Goal: Information Seeking & Learning: Learn about a topic

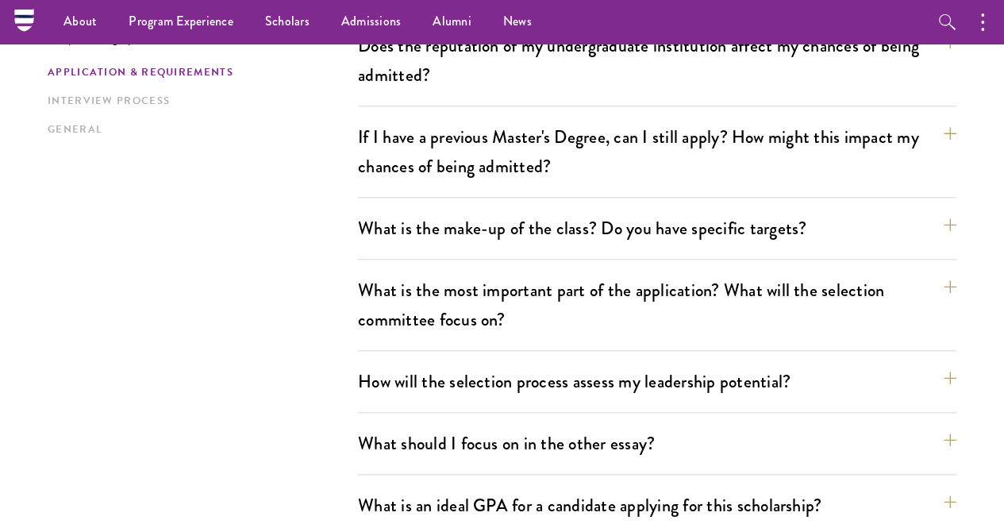
scroll to position [397, 0]
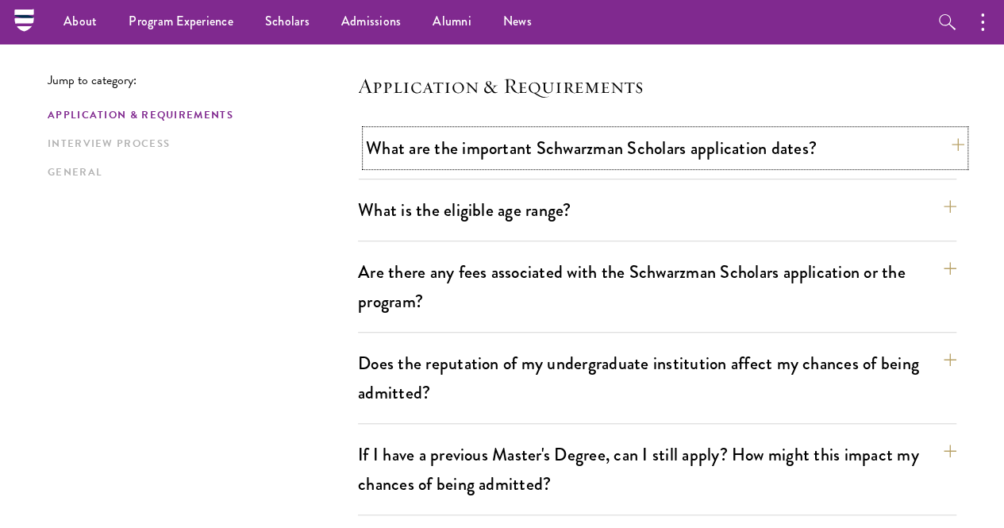
click at [472, 158] on button "What are the important Schwarzman Scholars application dates?" at bounding box center [665, 148] width 598 height 36
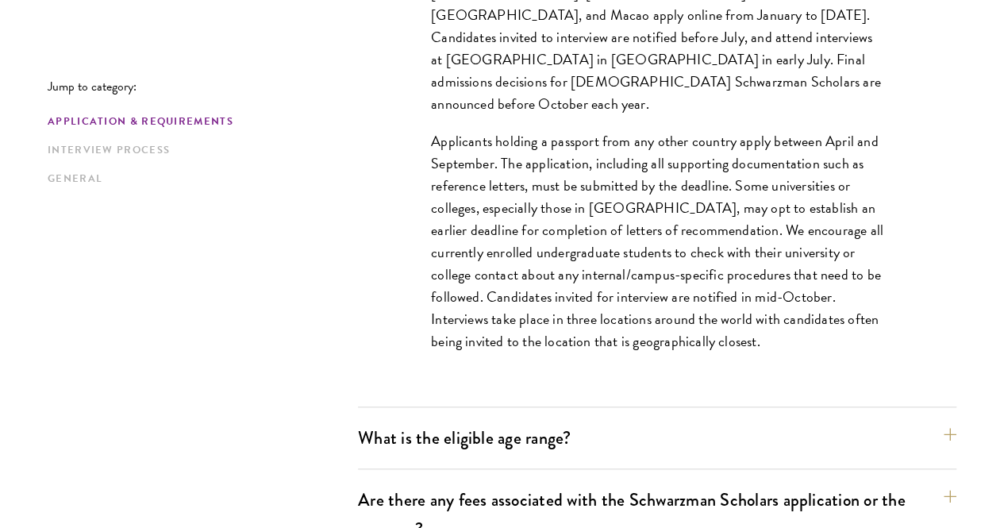
scroll to position [794, 0]
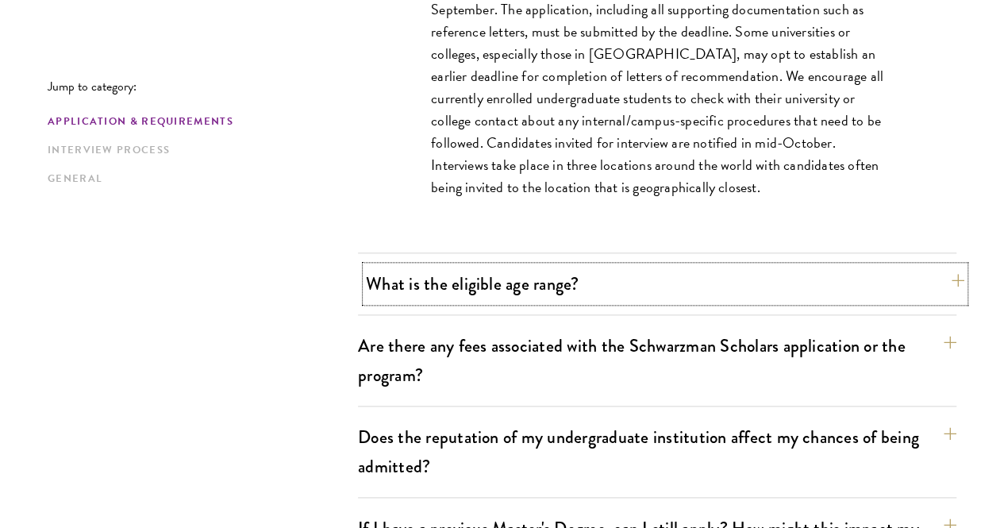
click at [479, 283] on button "What is the eligible age range?" at bounding box center [665, 284] width 598 height 36
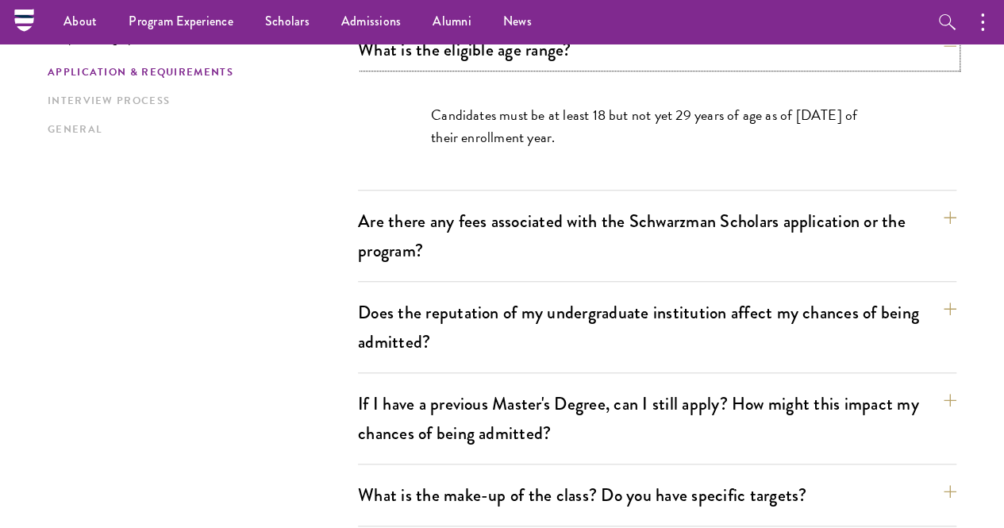
scroll to position [476, 0]
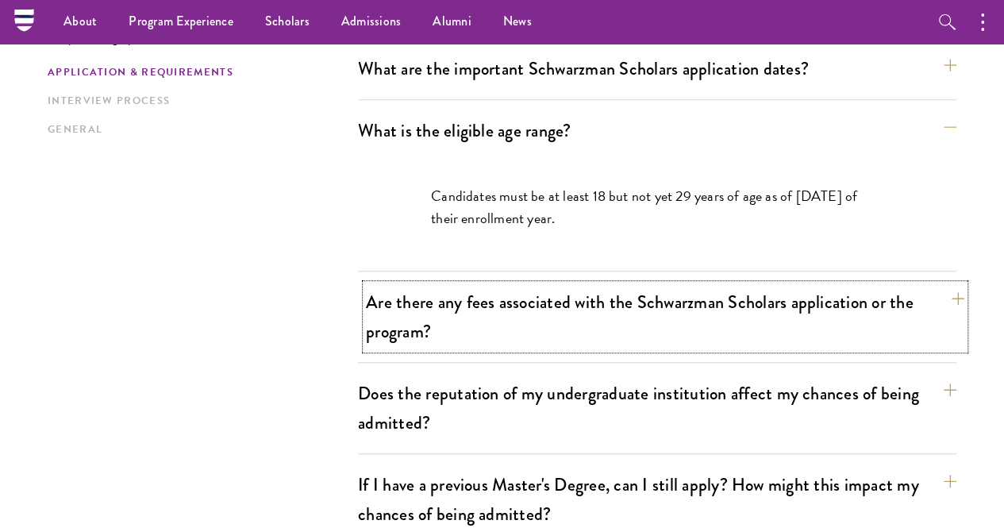
click at [449, 285] on button "Are there any fees associated with the Schwarzman Scholars application or the p…" at bounding box center [665, 316] width 598 height 65
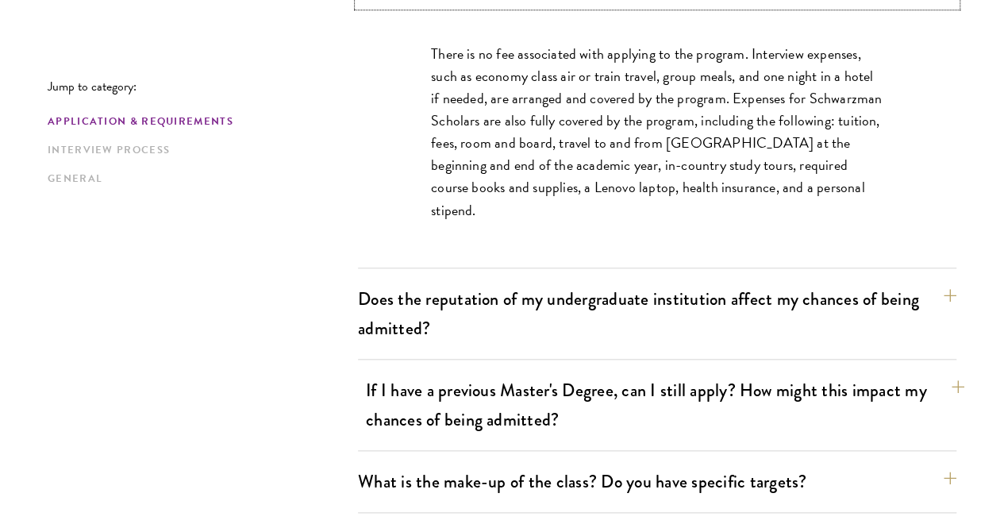
scroll to position [794, 0]
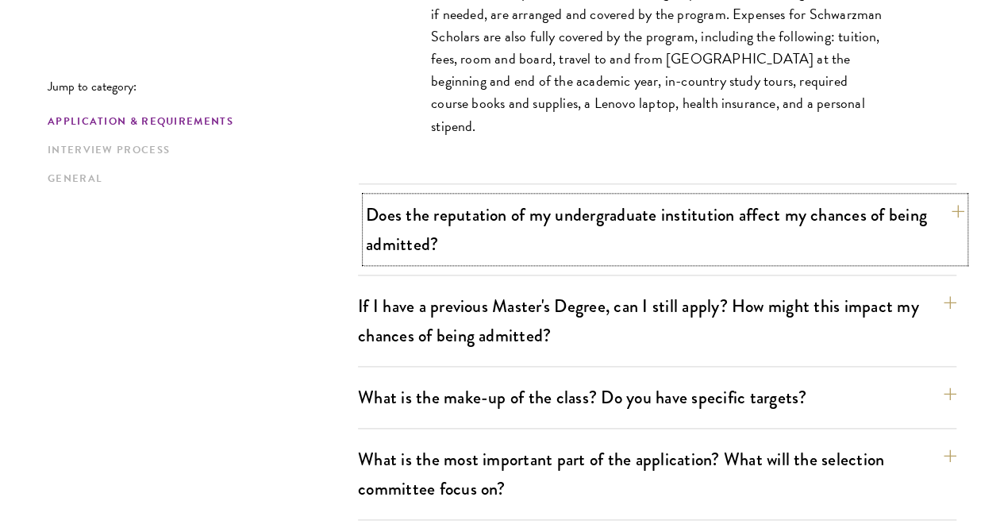
click at [440, 215] on button "Does the reputation of my undergraduate institution affect my chances of being …" at bounding box center [665, 229] width 598 height 65
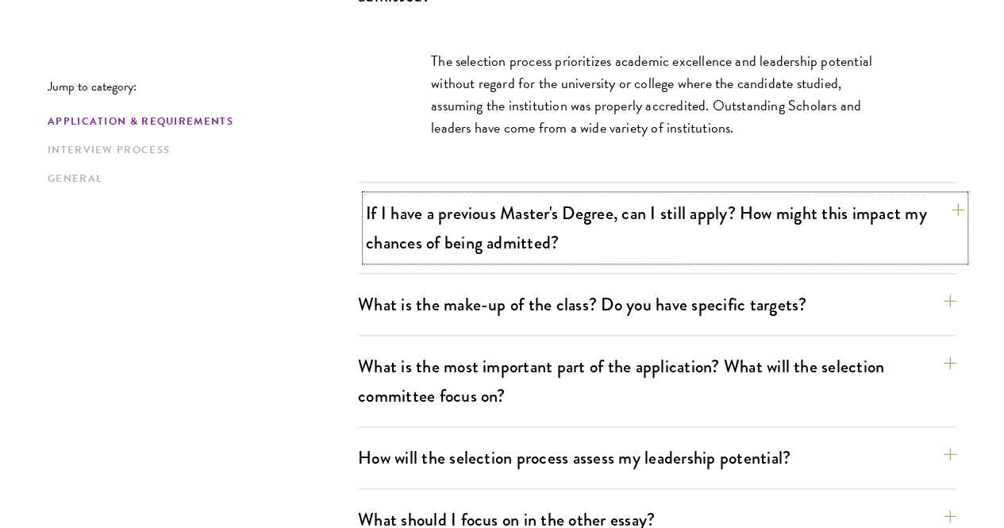
click at [448, 201] on button "If I have a previous Master's Degree, can I still apply? How might this impact …" at bounding box center [665, 227] width 598 height 65
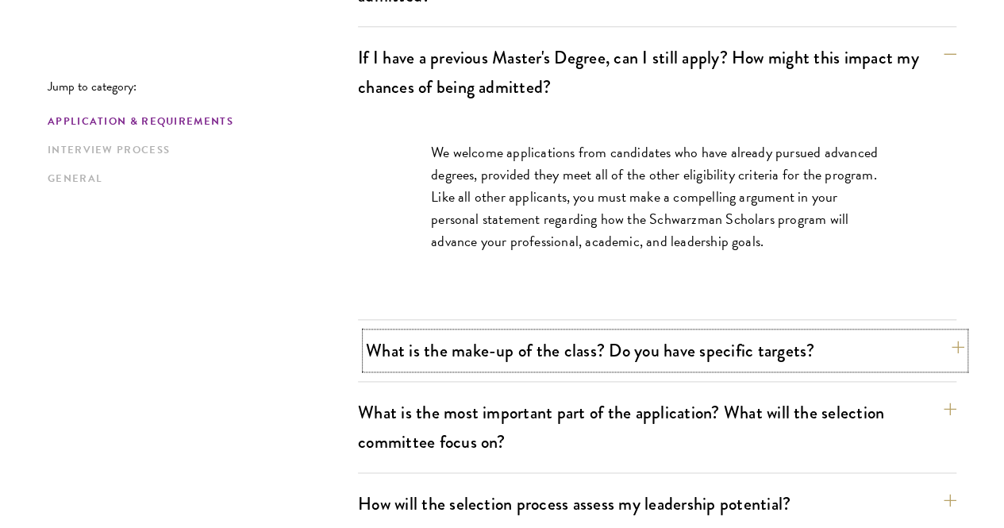
click at [410, 333] on button "What is the make-up of the class? Do you have specific targets?" at bounding box center [665, 351] width 598 height 36
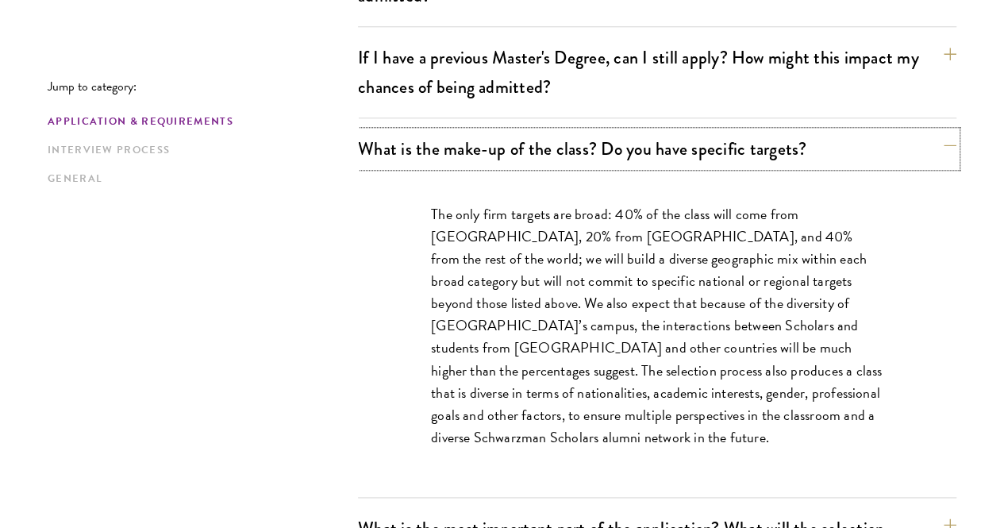
scroll to position [952, 0]
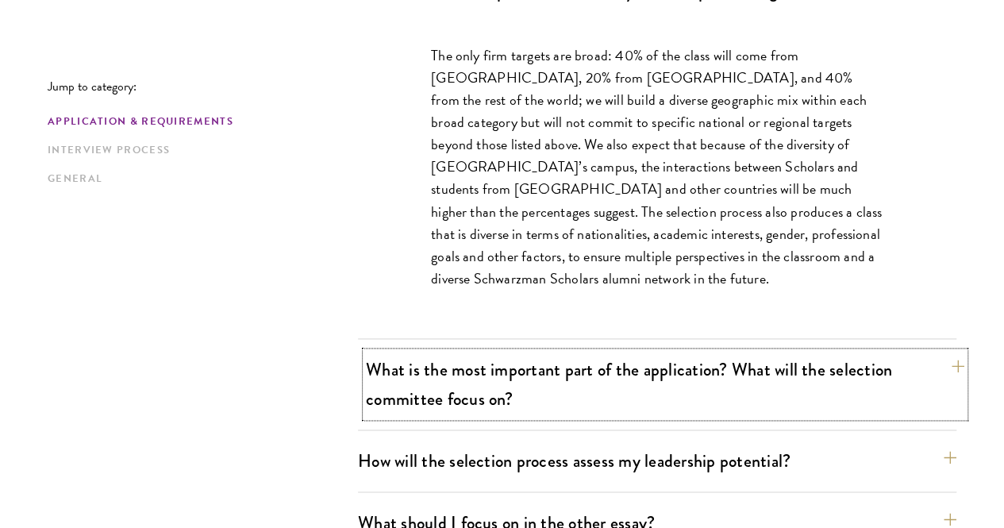
click at [417, 352] on button "What is the most important part of the application? What will the selection com…" at bounding box center [665, 384] width 598 height 65
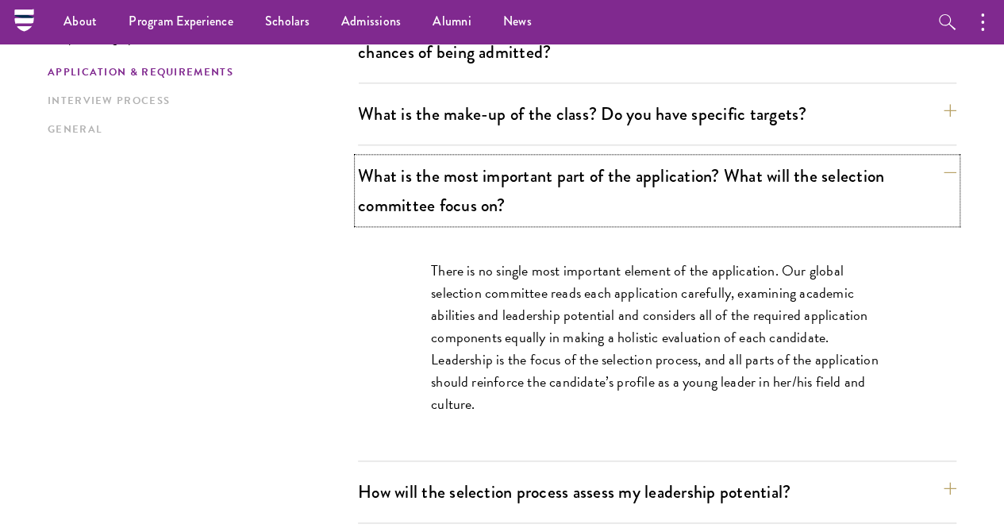
scroll to position [714, 0]
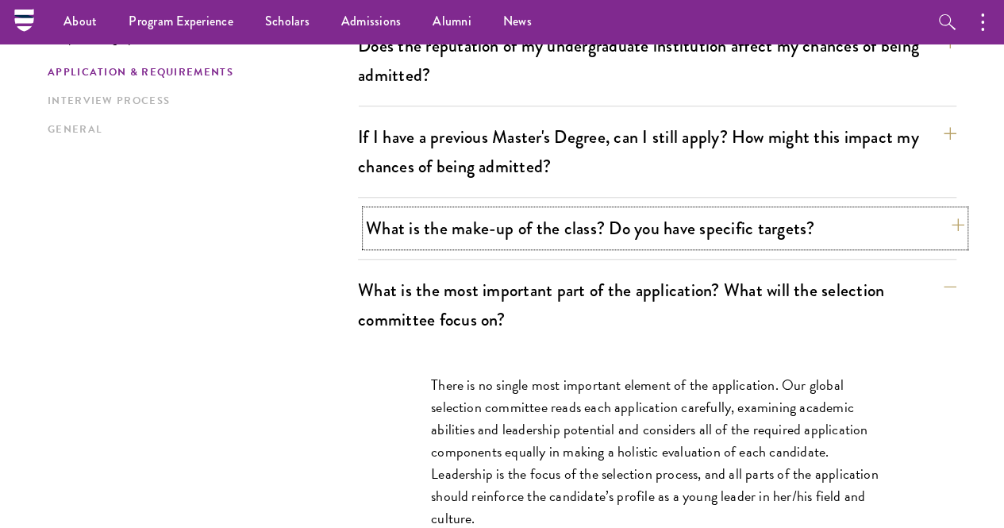
click at [470, 210] on button "What is the make-up of the class? Do you have specific targets?" at bounding box center [665, 228] width 598 height 36
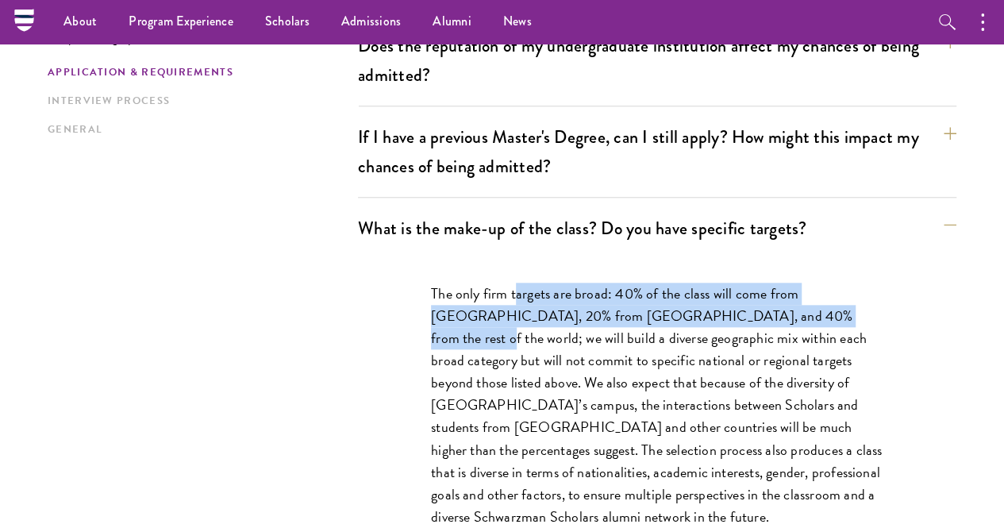
drag, startPoint x: 513, startPoint y: 256, endPoint x: 835, endPoint y: 283, distance: 322.6
click at [835, 283] on p "The only firm targets are broad: 40% of the class will come from [GEOGRAPHIC_DA…" at bounding box center [657, 405] width 452 height 245
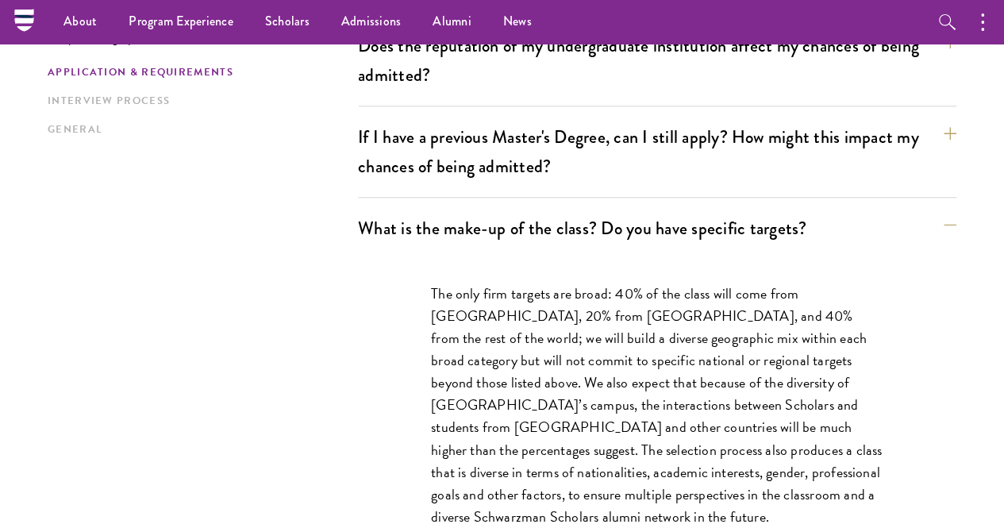
click at [703, 345] on p "The only firm targets are broad: 40% of the class will come from [GEOGRAPHIC_DA…" at bounding box center [657, 405] width 452 height 245
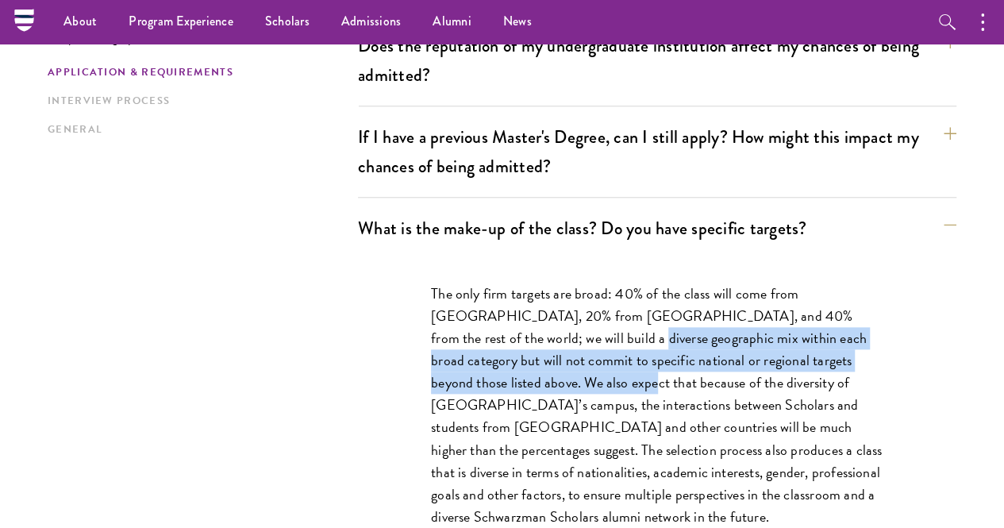
drag, startPoint x: 559, startPoint y: 301, endPoint x: 567, endPoint y: 350, distance: 49.8
click at [567, 350] on p "The only firm targets are broad: 40% of the class will come from [GEOGRAPHIC_DA…" at bounding box center [657, 405] width 452 height 245
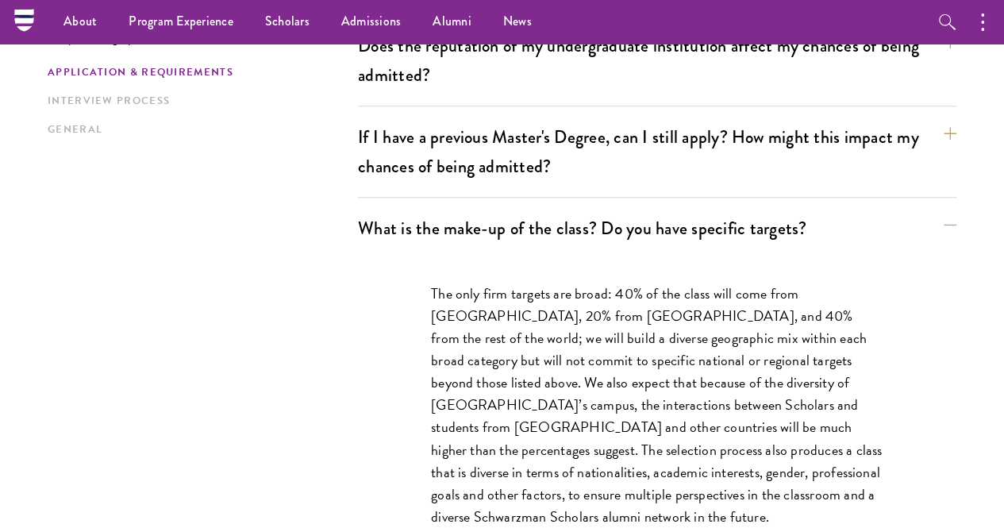
click at [533, 387] on p "The only firm targets are broad: 40% of the class will come from [GEOGRAPHIC_DA…" at bounding box center [657, 405] width 452 height 245
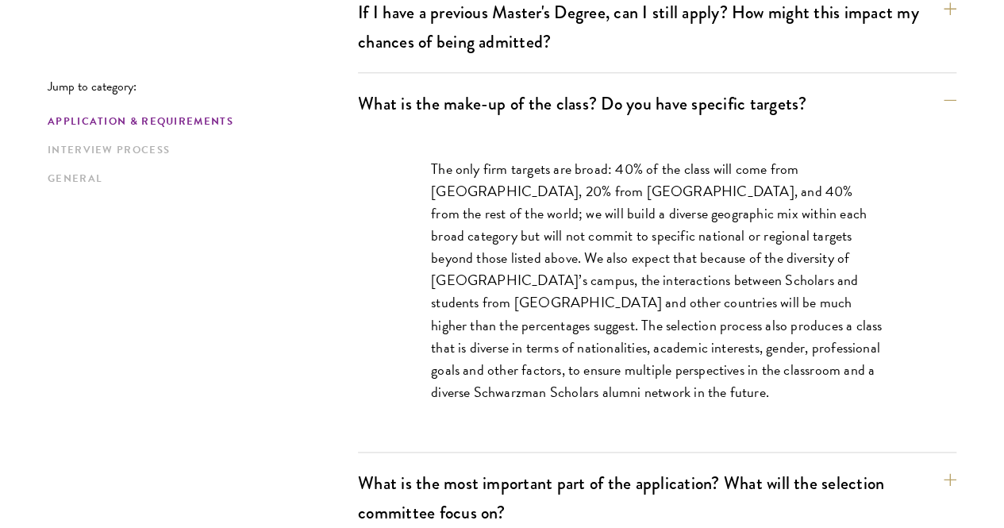
scroll to position [1032, 0]
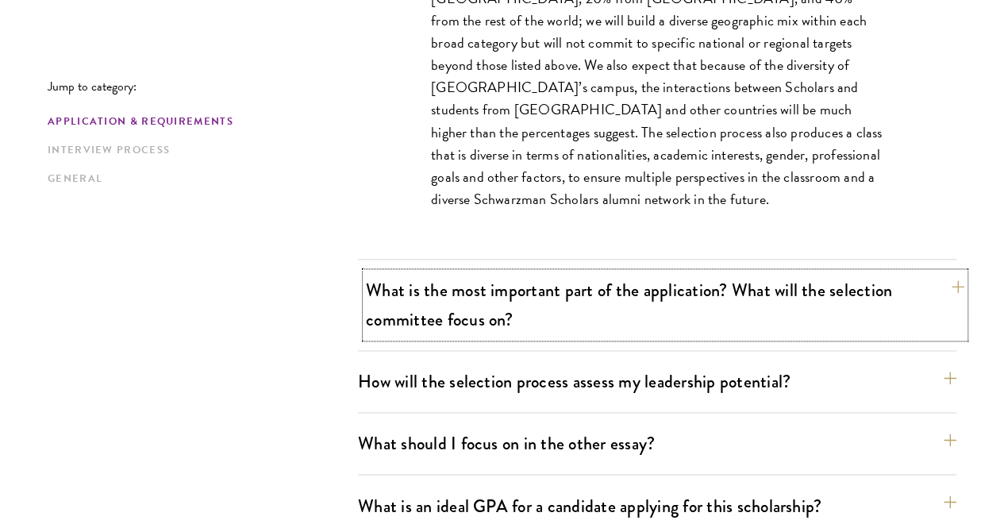
click at [524, 280] on button "What is the most important part of the application? What will the selection com…" at bounding box center [665, 304] width 598 height 65
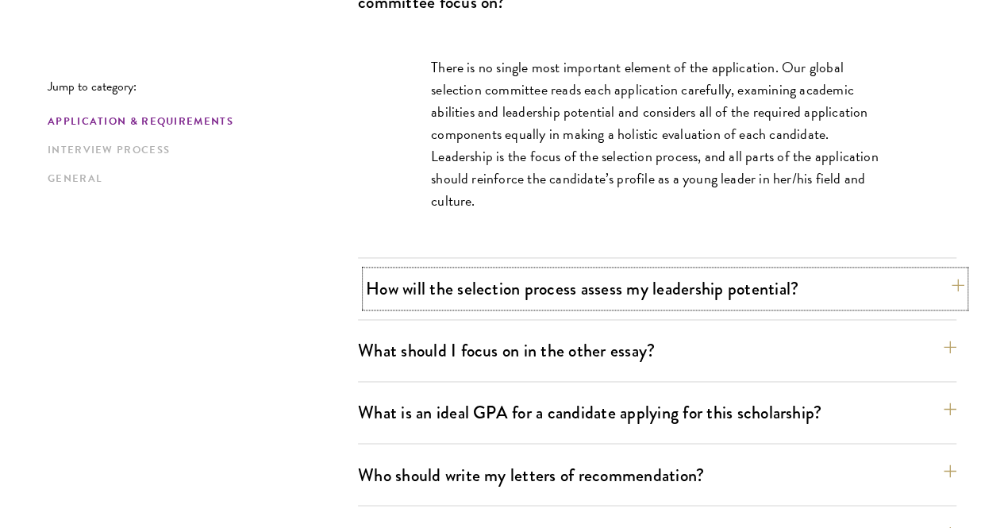
click at [454, 271] on button "How will the selection process assess my leadership potential?" at bounding box center [665, 289] width 598 height 36
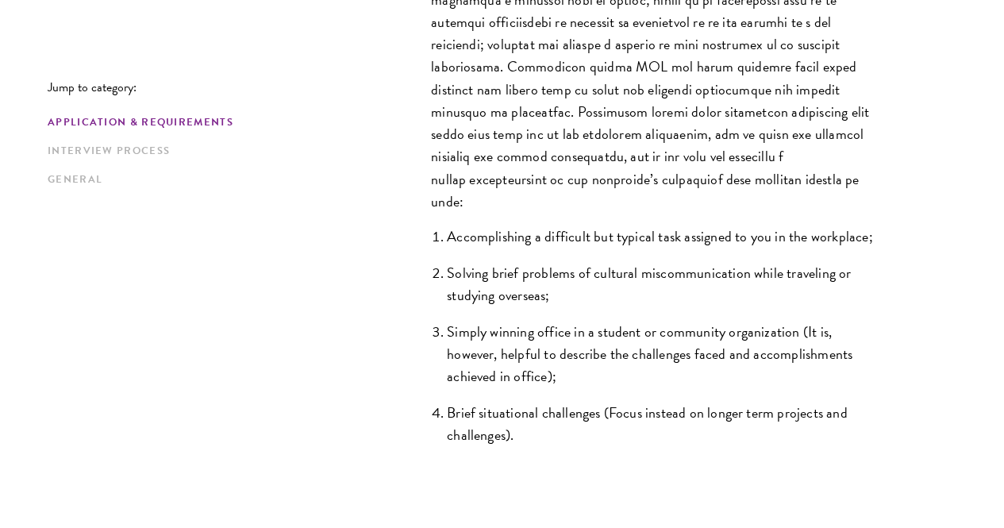
scroll to position [1667, 0]
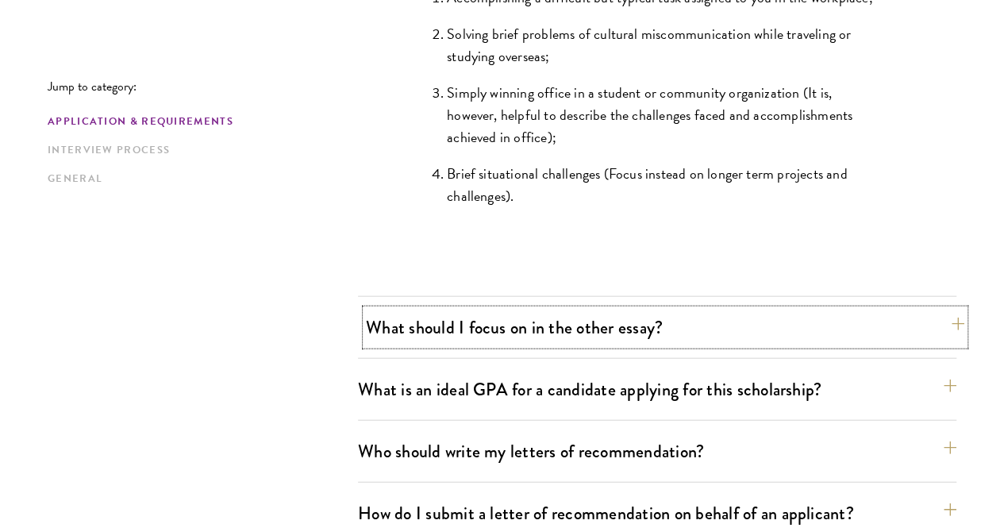
click at [487, 310] on button "What should I focus on in the other essay?" at bounding box center [665, 328] width 598 height 36
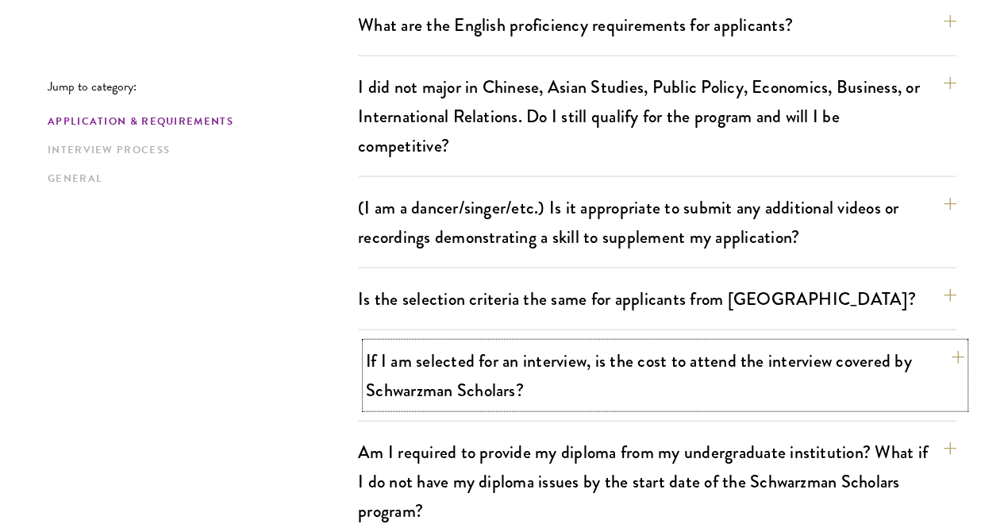
click at [467, 343] on button "If I am selected for an interview, is the cost to attend the interview covered …" at bounding box center [665, 375] width 598 height 65
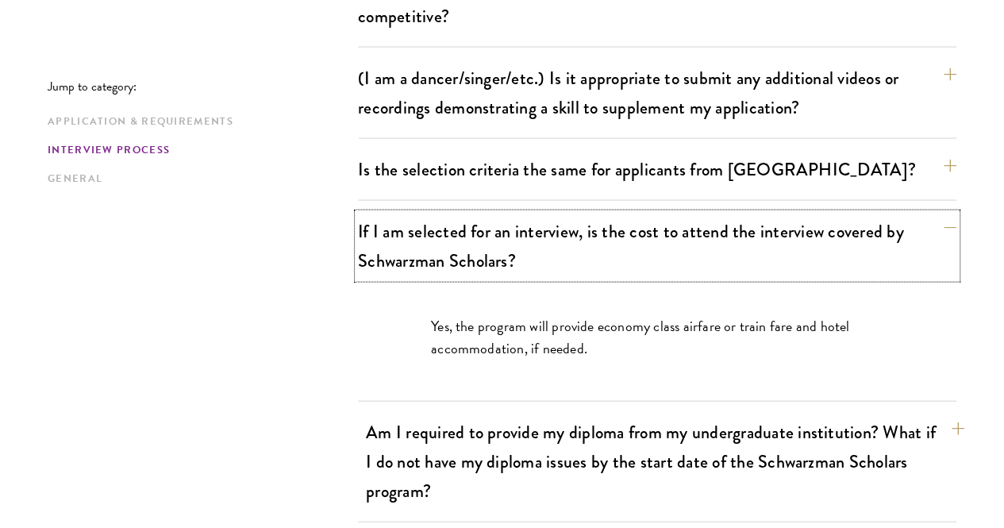
scroll to position [1600, 0]
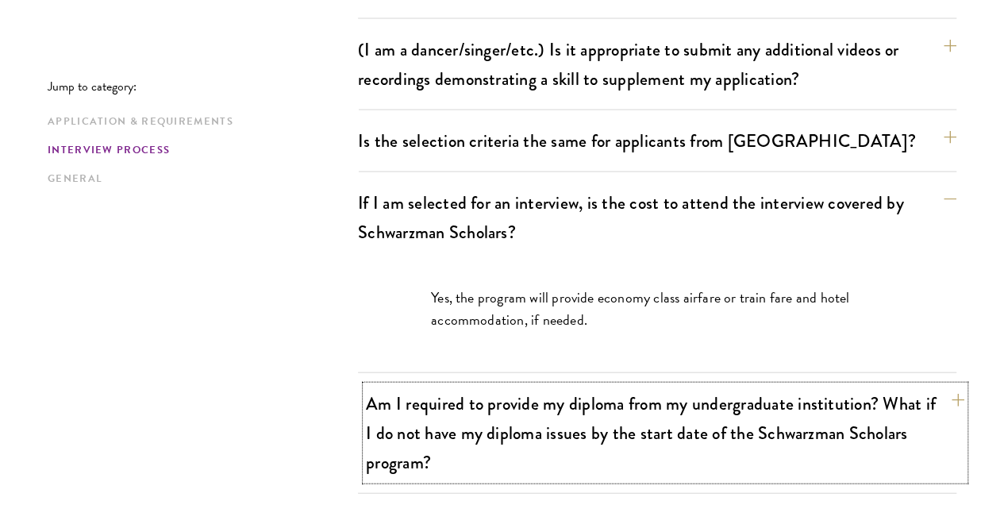
click at [449, 386] on button "Am I required to provide my diploma from my undergraduate institution? What if …" at bounding box center [665, 433] width 598 height 94
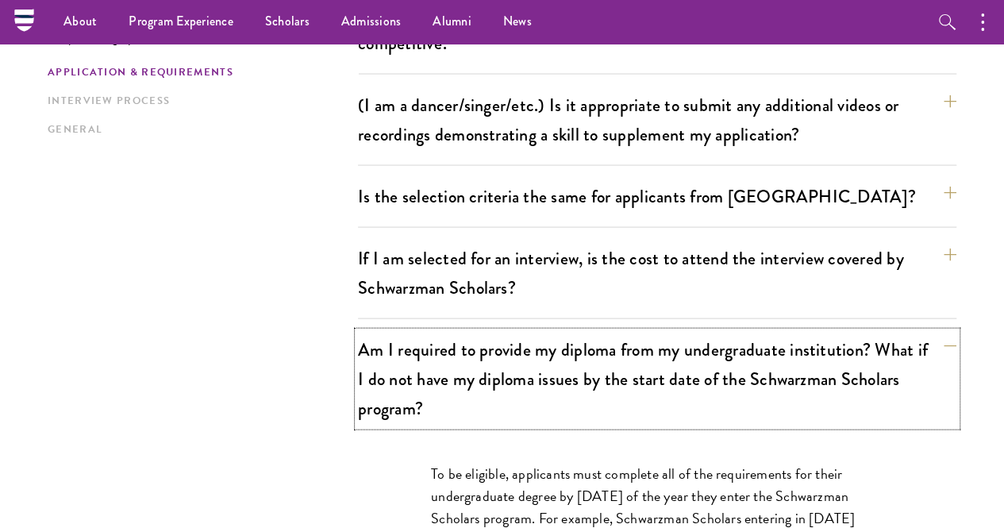
scroll to position [1521, 0]
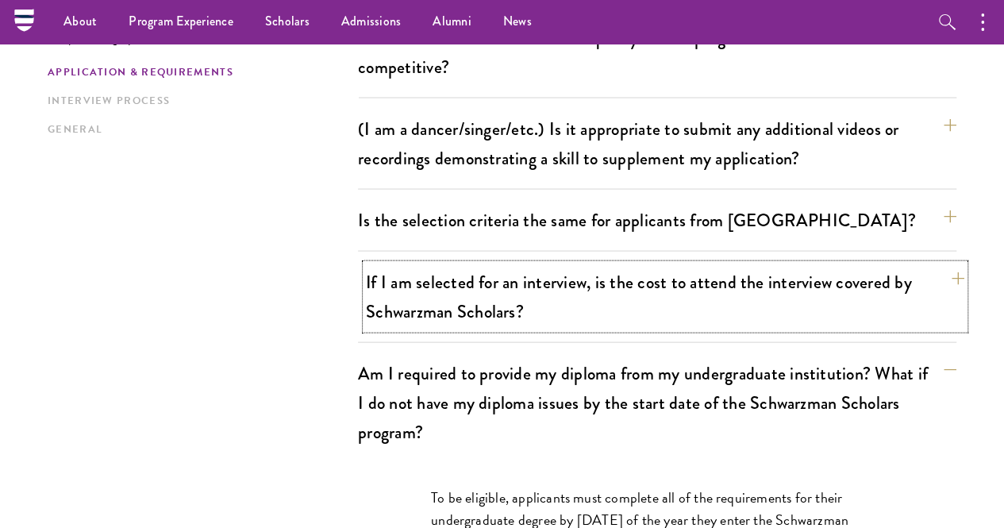
click at [475, 264] on button "If I am selected for an interview, is the cost to attend the interview covered …" at bounding box center [665, 296] width 598 height 65
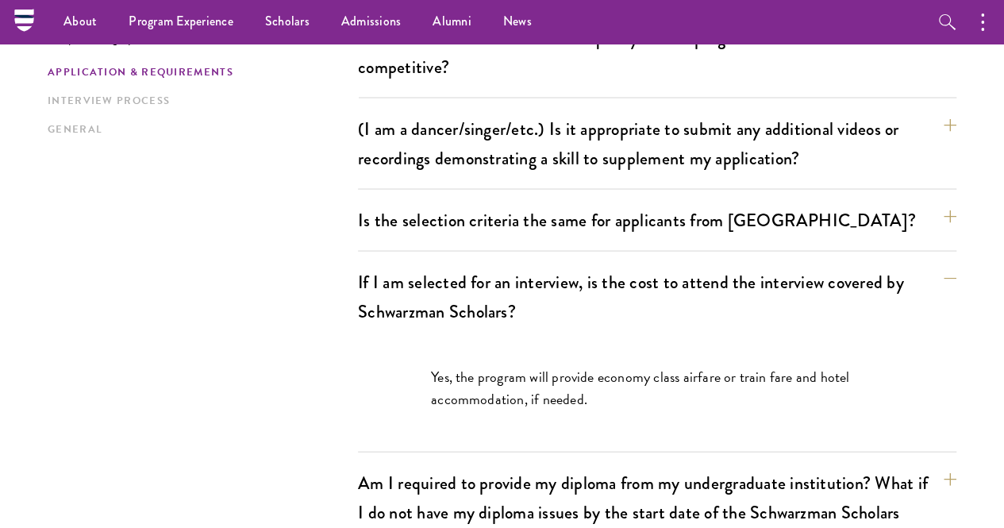
click at [541, 366] on p "Yes, the program will provide economy class airfare or train fare and hotel acc…" at bounding box center [657, 388] width 452 height 44
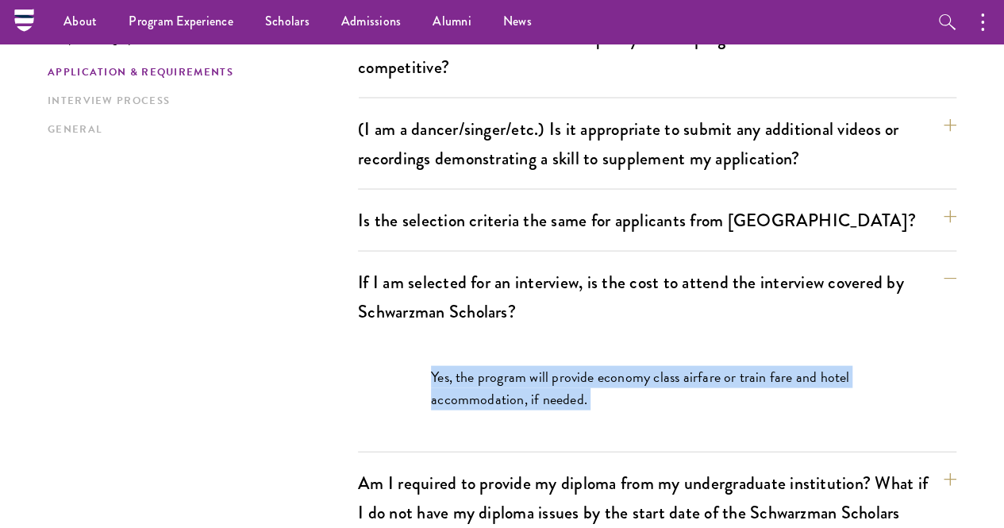
click at [541, 366] on p "Yes, the program will provide economy class airfare or train fare and hotel acc…" at bounding box center [657, 388] width 452 height 44
click at [534, 366] on p "Yes, the program will provide economy class airfare or train fare and hotel acc…" at bounding box center [657, 388] width 452 height 44
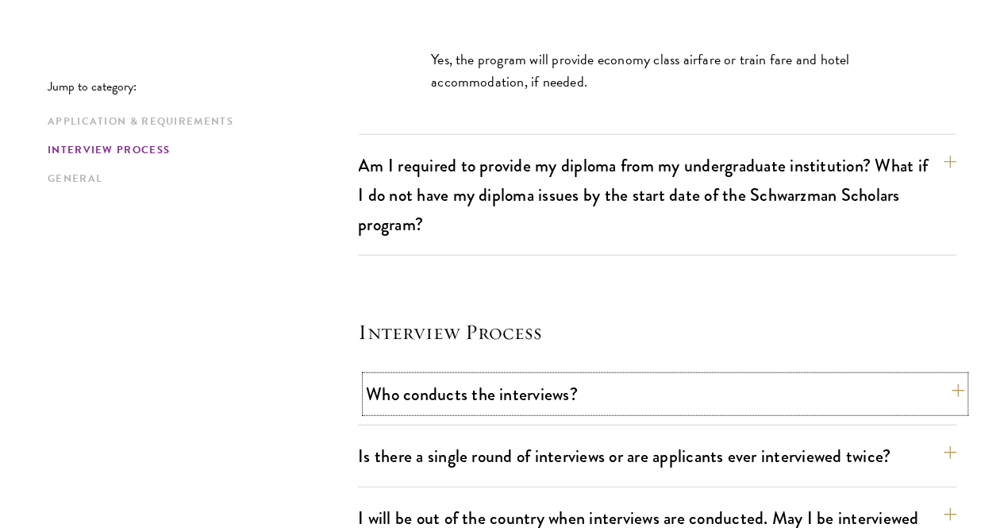
click at [458, 376] on button "Who conducts the interviews?" at bounding box center [665, 394] width 598 height 36
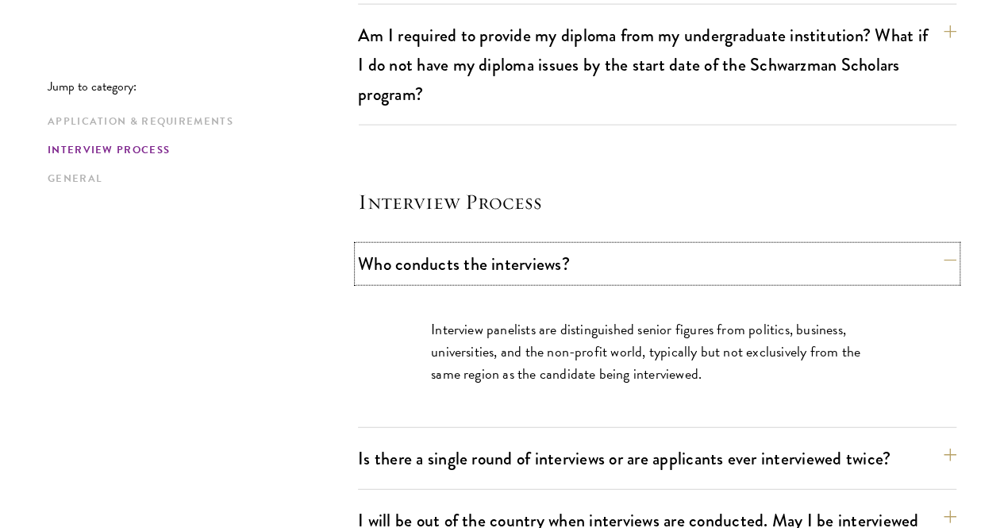
scroll to position [1967, 0]
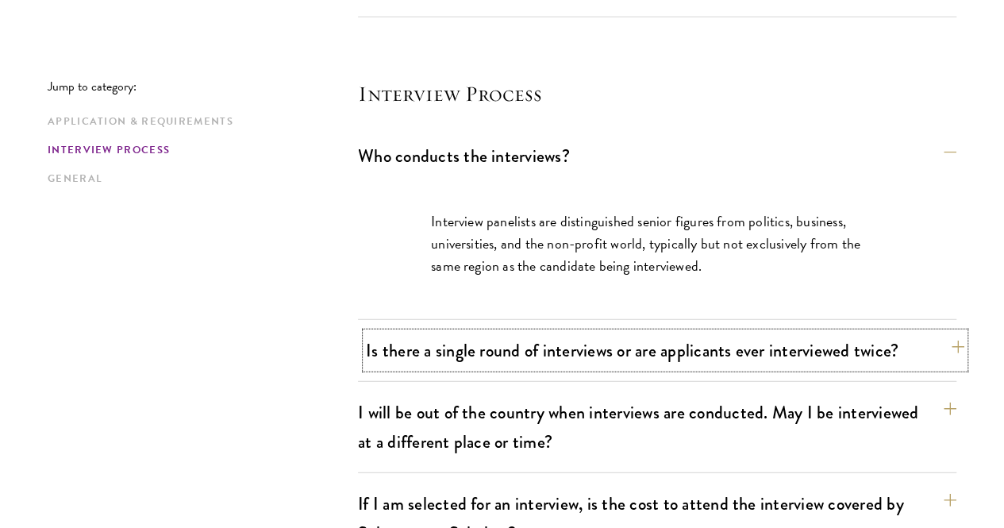
click at [440, 333] on button "Is there a single round of interviews or are applicants ever interviewed twice?" at bounding box center [665, 351] width 598 height 36
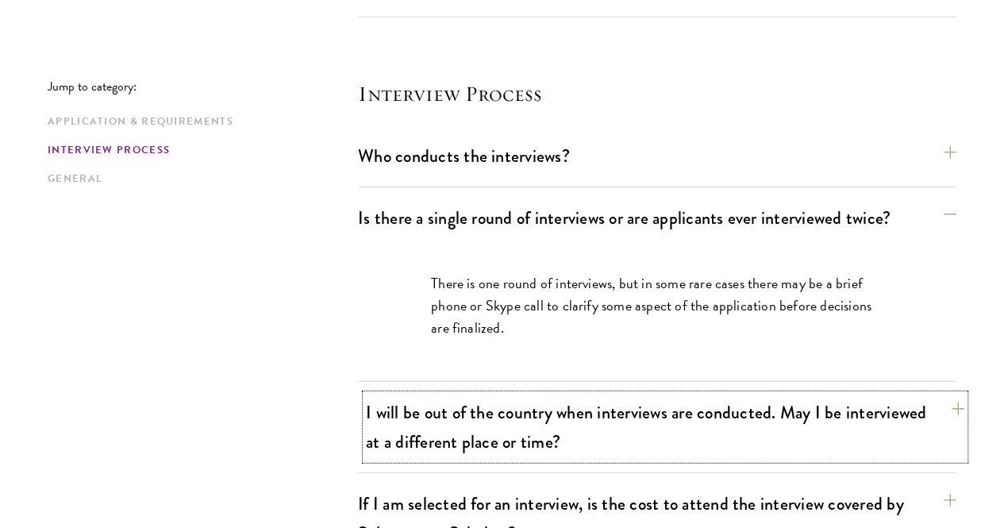
click at [432, 394] on button "I will be out of the country when interviews are conducted. May I be interviewe…" at bounding box center [665, 426] width 598 height 65
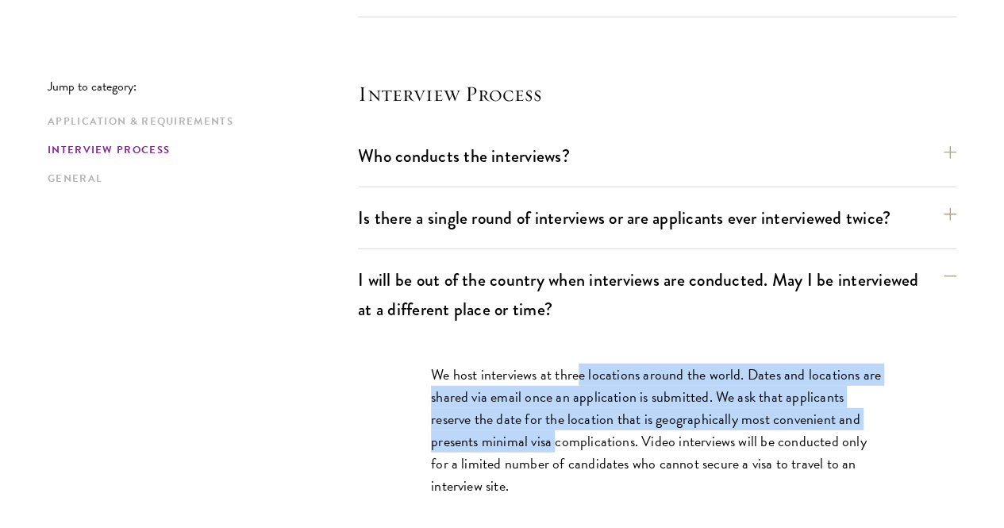
drag, startPoint x: 579, startPoint y: 242, endPoint x: 640, endPoint y: 309, distance: 90.4
click at [641, 363] on p "We host interviews at three locations around the world. Dates and locations are…" at bounding box center [657, 429] width 452 height 133
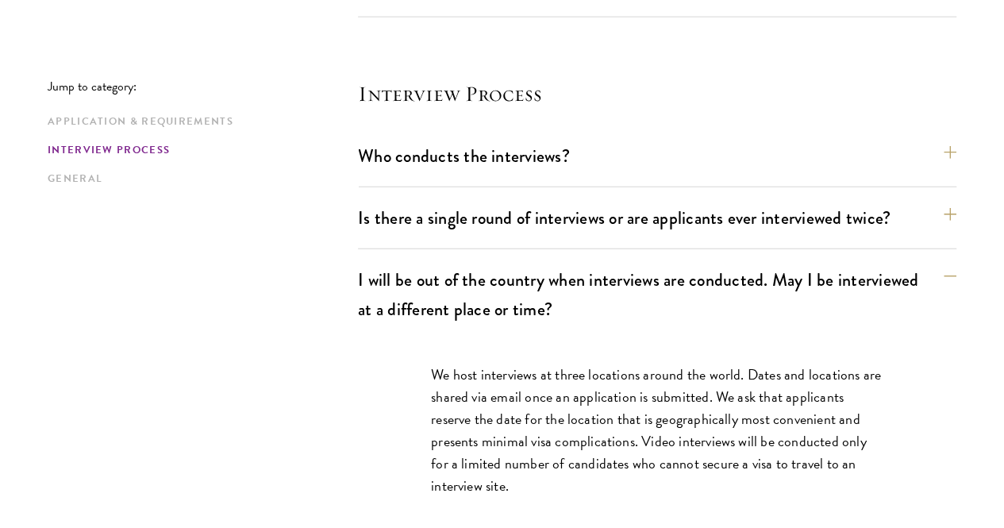
click at [598, 363] on p "We host interviews at three locations around the world. Dates and locations are…" at bounding box center [657, 429] width 452 height 133
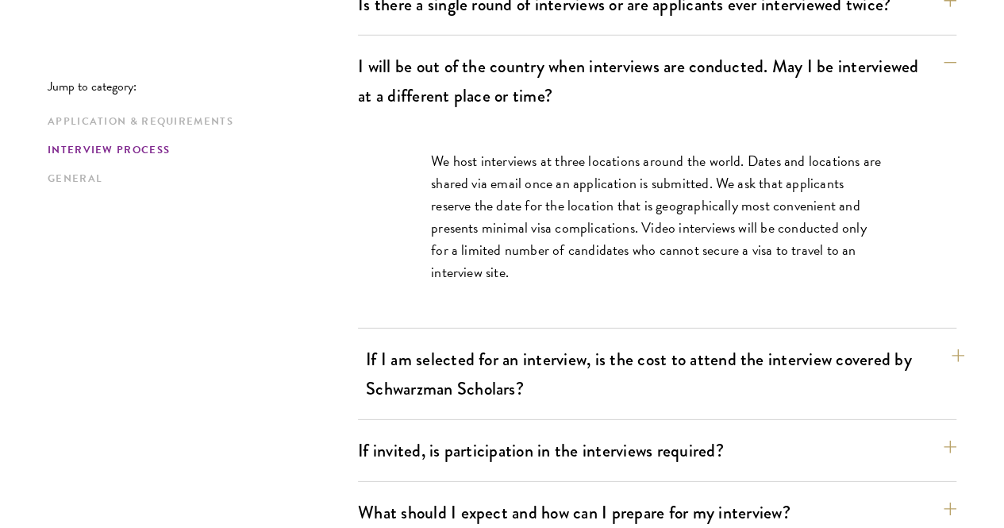
scroll to position [2205, 0]
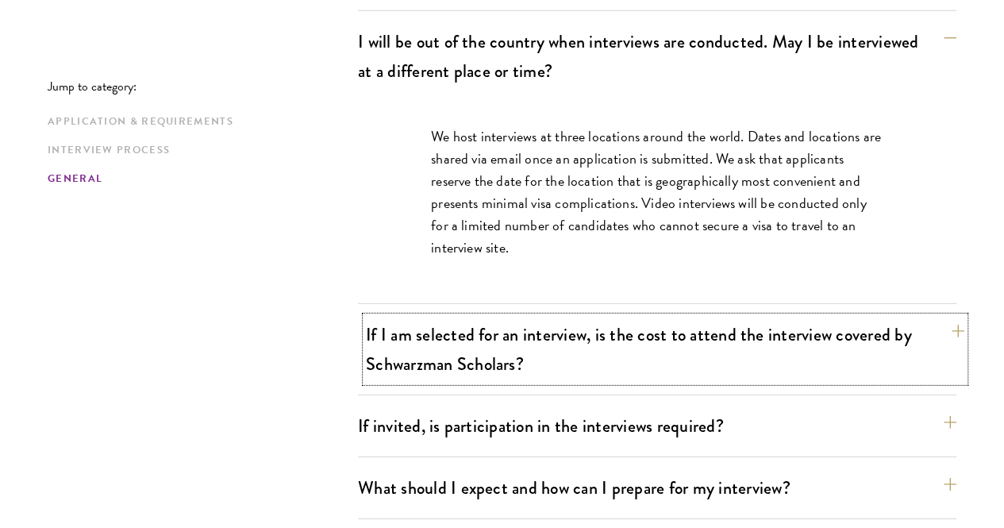
click at [549, 317] on button "If I am selected for an interview, is the cost to attend the interview covered …" at bounding box center [665, 349] width 598 height 65
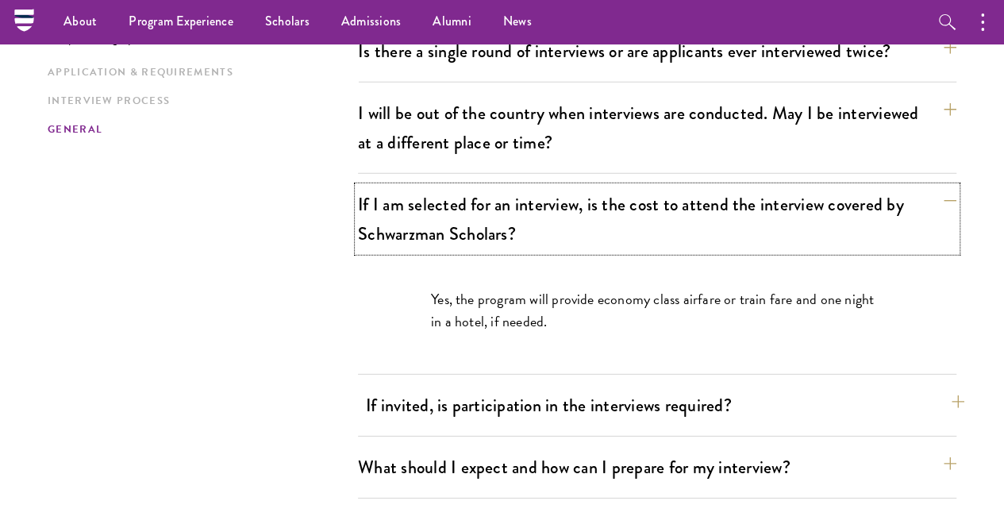
scroll to position [2125, 0]
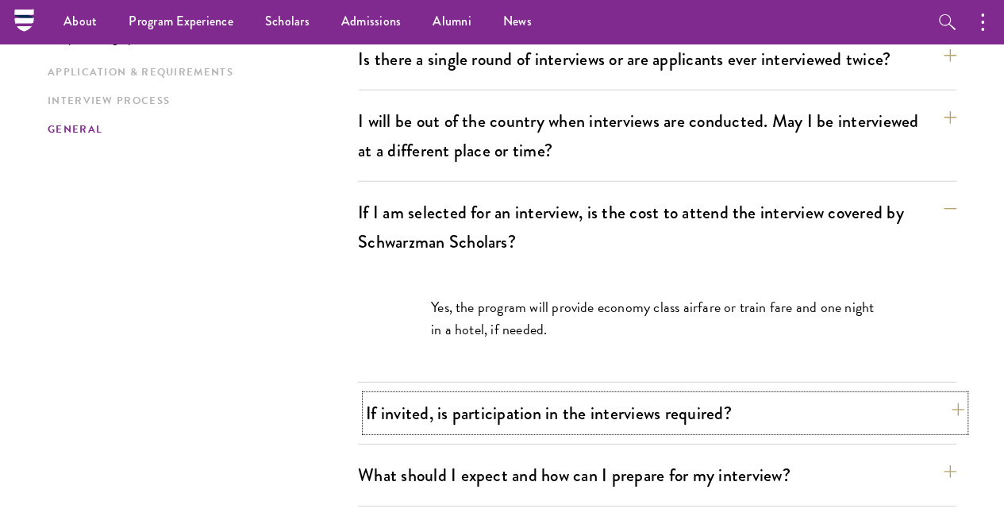
click at [486, 395] on button "If invited, is participation in the interviews required?" at bounding box center [665, 413] width 598 height 36
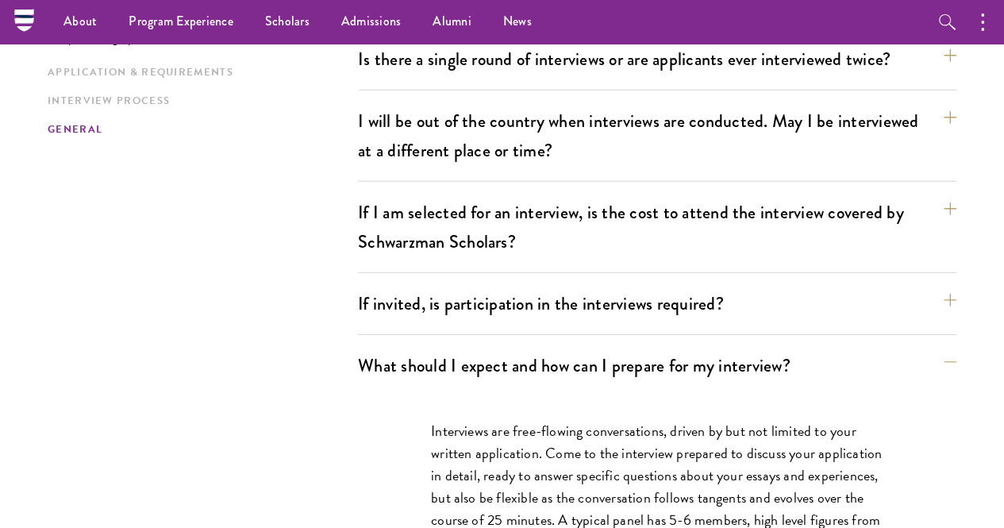
click at [551, 420] on p "Interviews are free-flowing conversations, driven by but not limited to your wr…" at bounding box center [657, 498] width 452 height 156
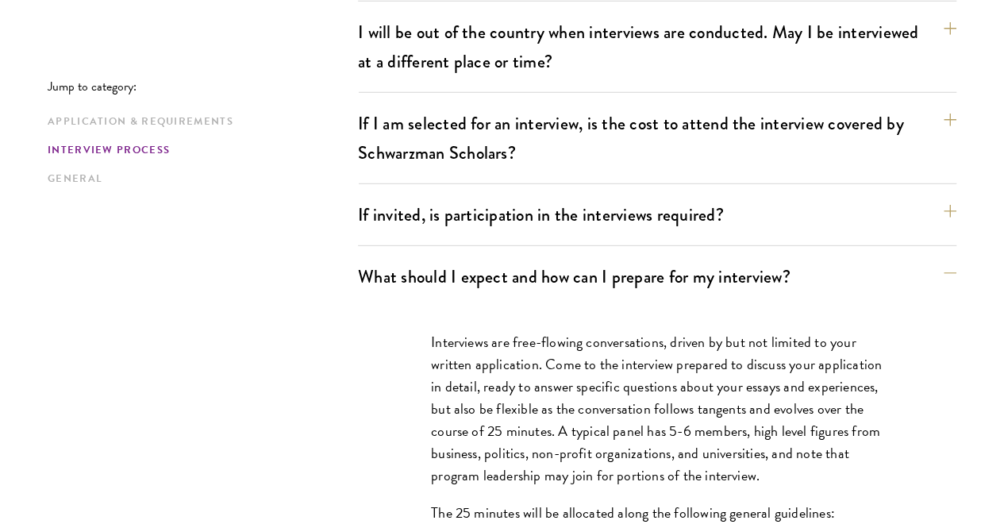
scroll to position [2284, 0]
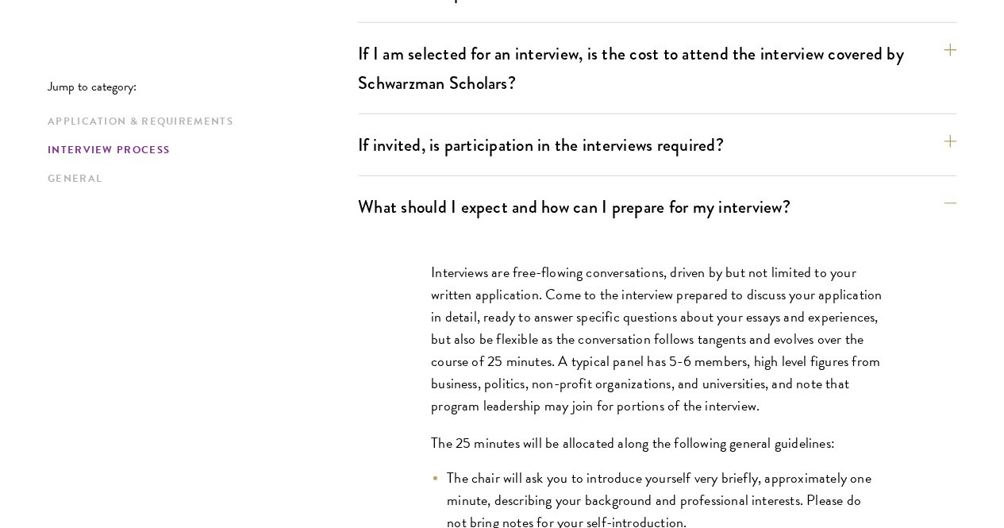
click at [553, 432] on p "The 25 minutes will be allocated along the following general guidelines:" at bounding box center [657, 443] width 452 height 22
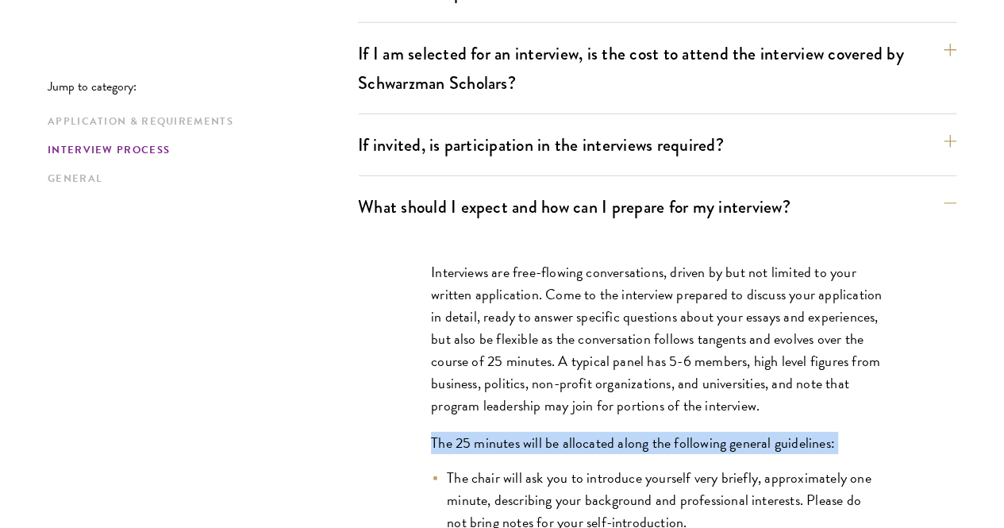
click at [553, 432] on p "The 25 minutes will be allocated along the following general guidelines:" at bounding box center [657, 443] width 452 height 22
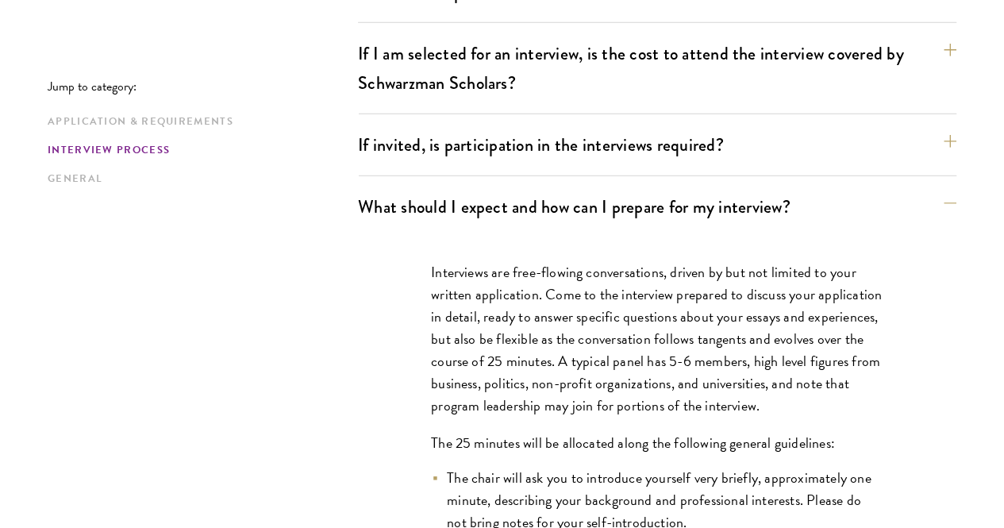
click at [546, 261] on p "Interviews are free-flowing conversations, driven by but not limited to your wr…" at bounding box center [657, 339] width 452 height 156
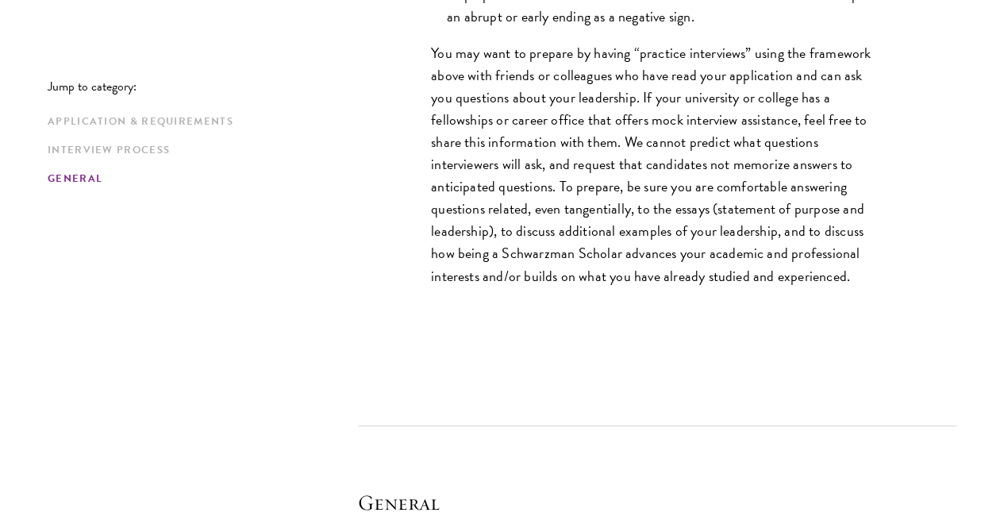
scroll to position [3316, 0]
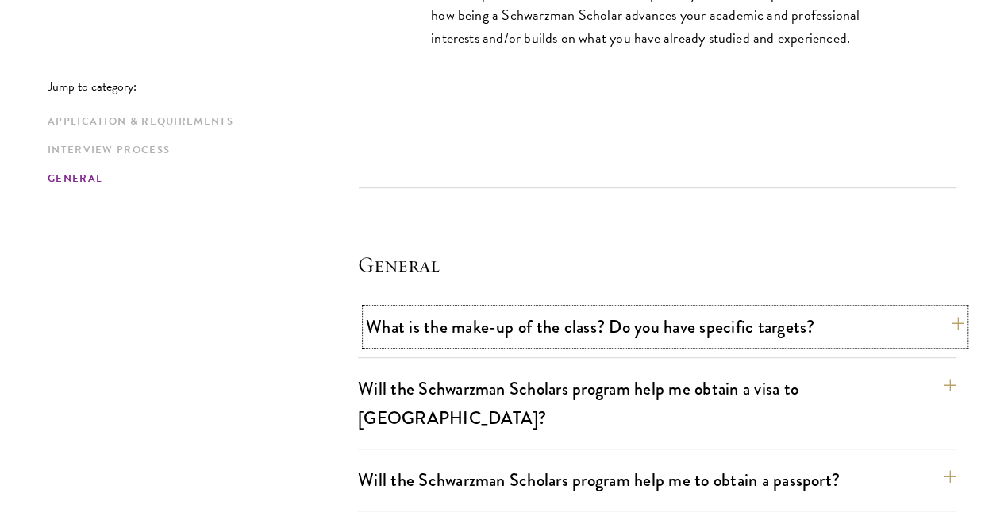
click at [560, 309] on button "What is the make-up of the class? Do you have specific targets?" at bounding box center [665, 327] width 598 height 36
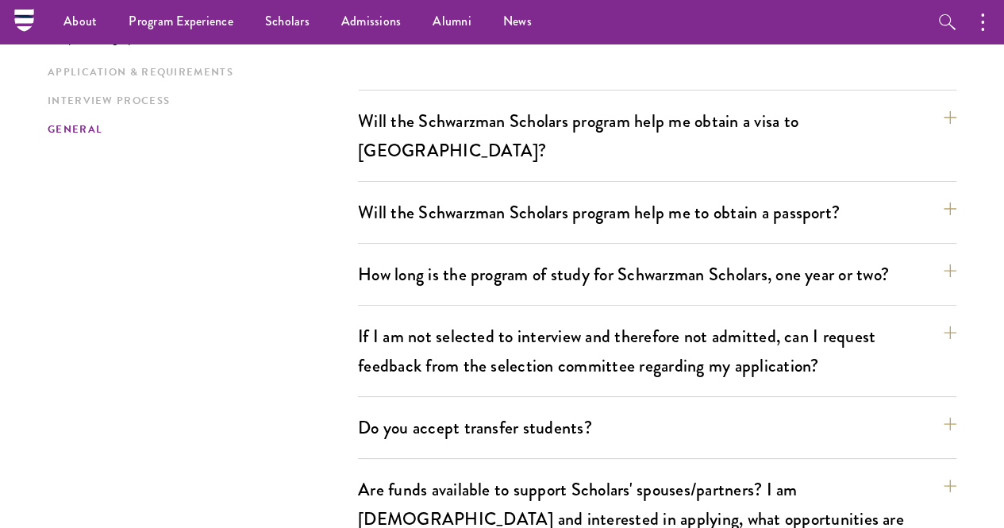
scroll to position [2681, 0]
